Goal: Find specific page/section: Find specific page/section

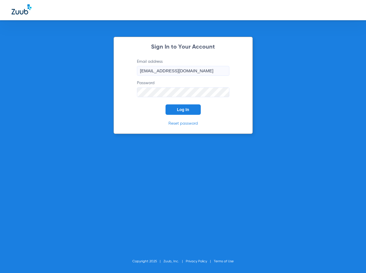
click at [179, 109] on span "Log In" at bounding box center [183, 109] width 12 height 5
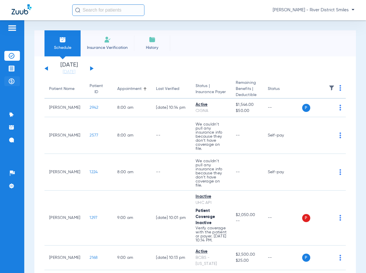
click at [11, 81] on img at bounding box center [12, 81] width 6 height 6
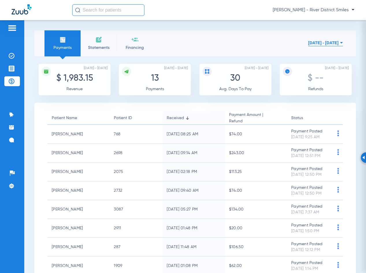
click at [101, 42] on img at bounding box center [98, 39] width 7 height 7
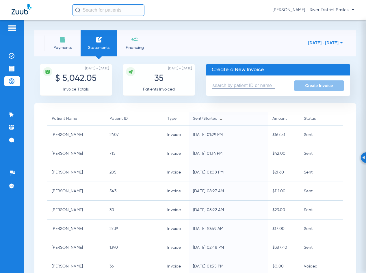
click at [64, 42] on img at bounding box center [62, 39] width 7 height 7
